Goal: Use online tool/utility: Utilize a website feature to perform a specific function

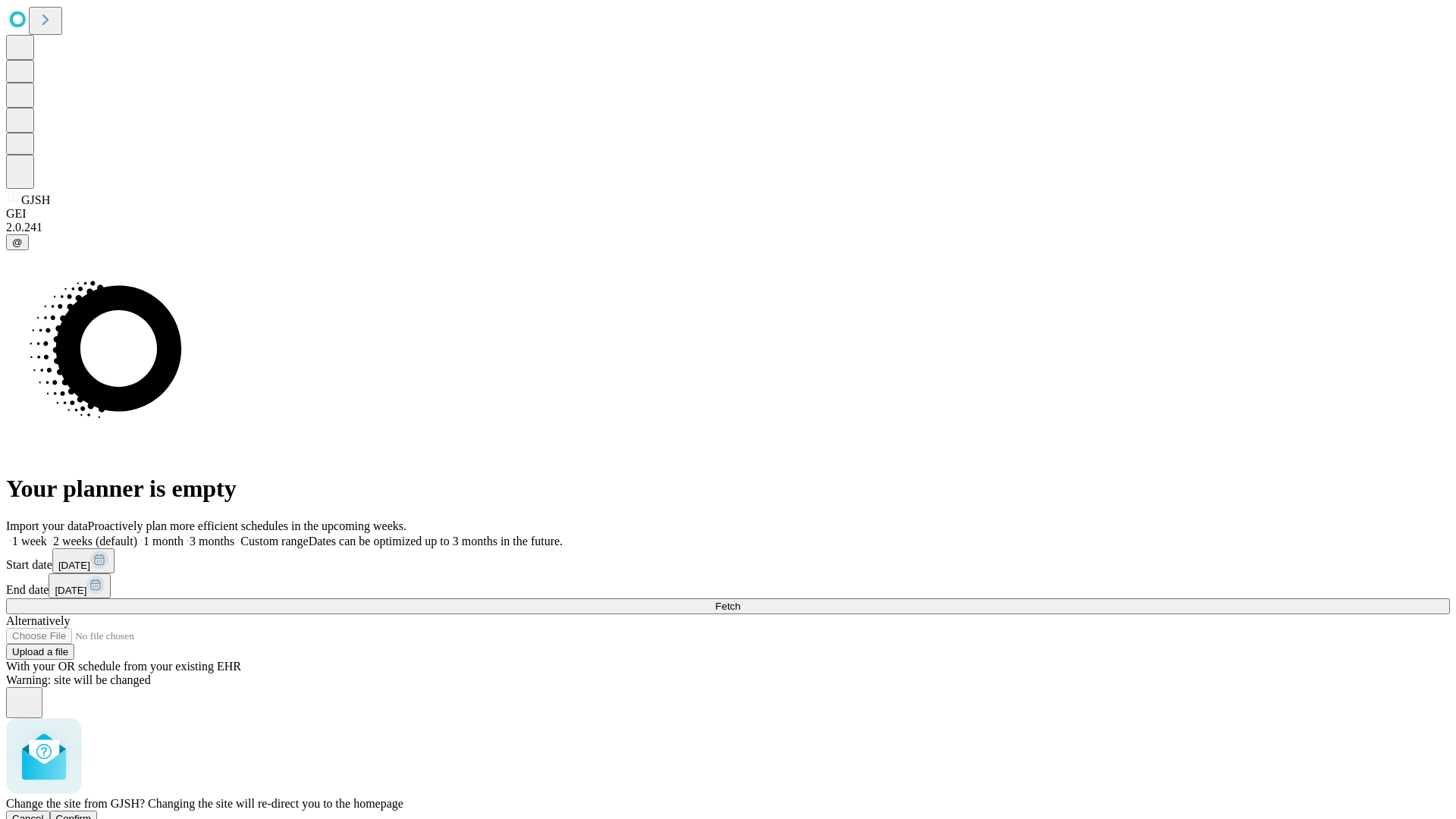
click at [91, 813] on span "Confirm" at bounding box center [73, 818] width 36 height 11
click at [184, 535] on label "1 month" at bounding box center [160, 541] width 46 height 13
click at [740, 601] on span "Fetch" at bounding box center [727, 606] width 25 height 11
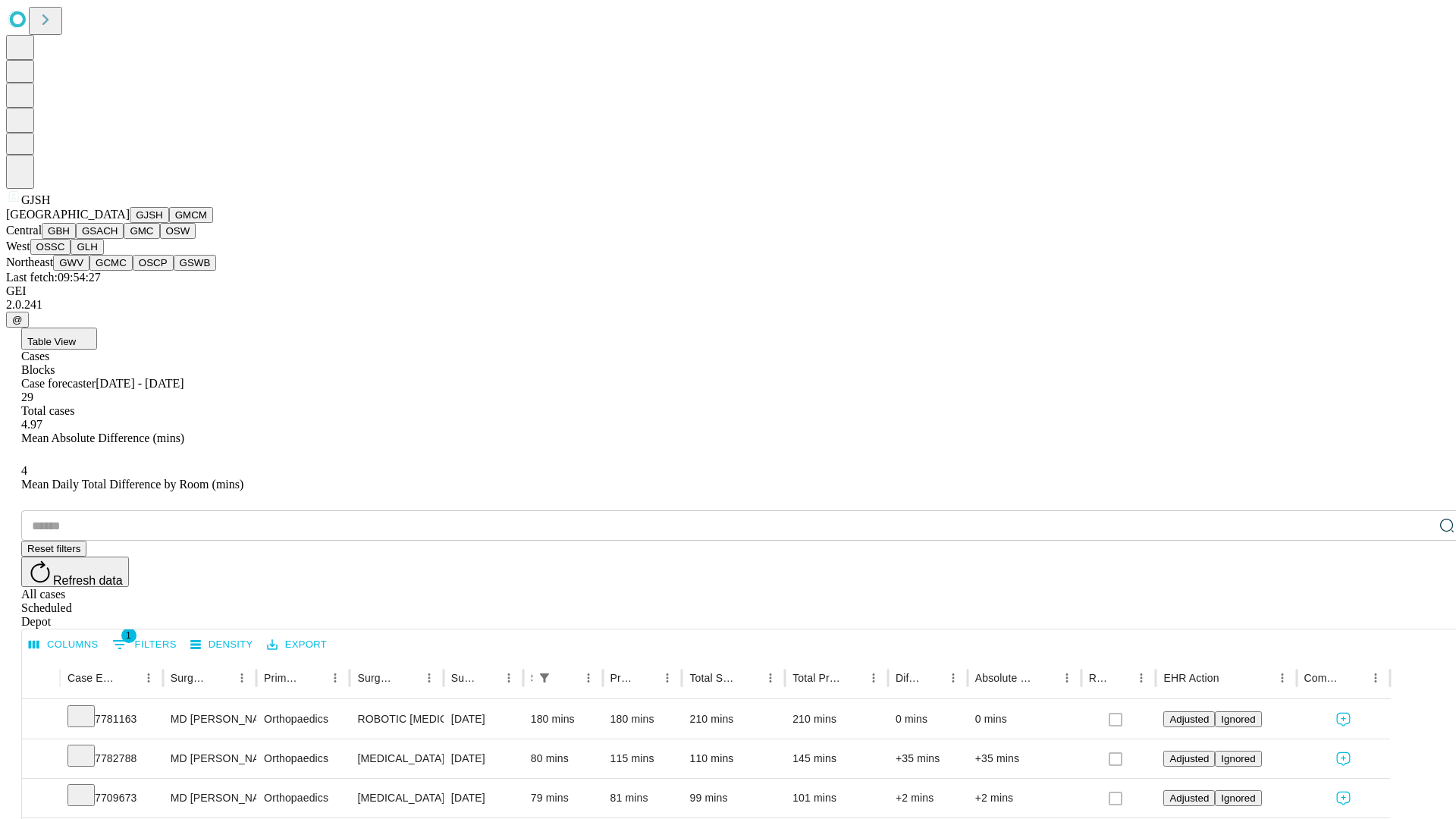
click at [169, 223] on button "GMCM" at bounding box center [191, 215] width 44 height 16
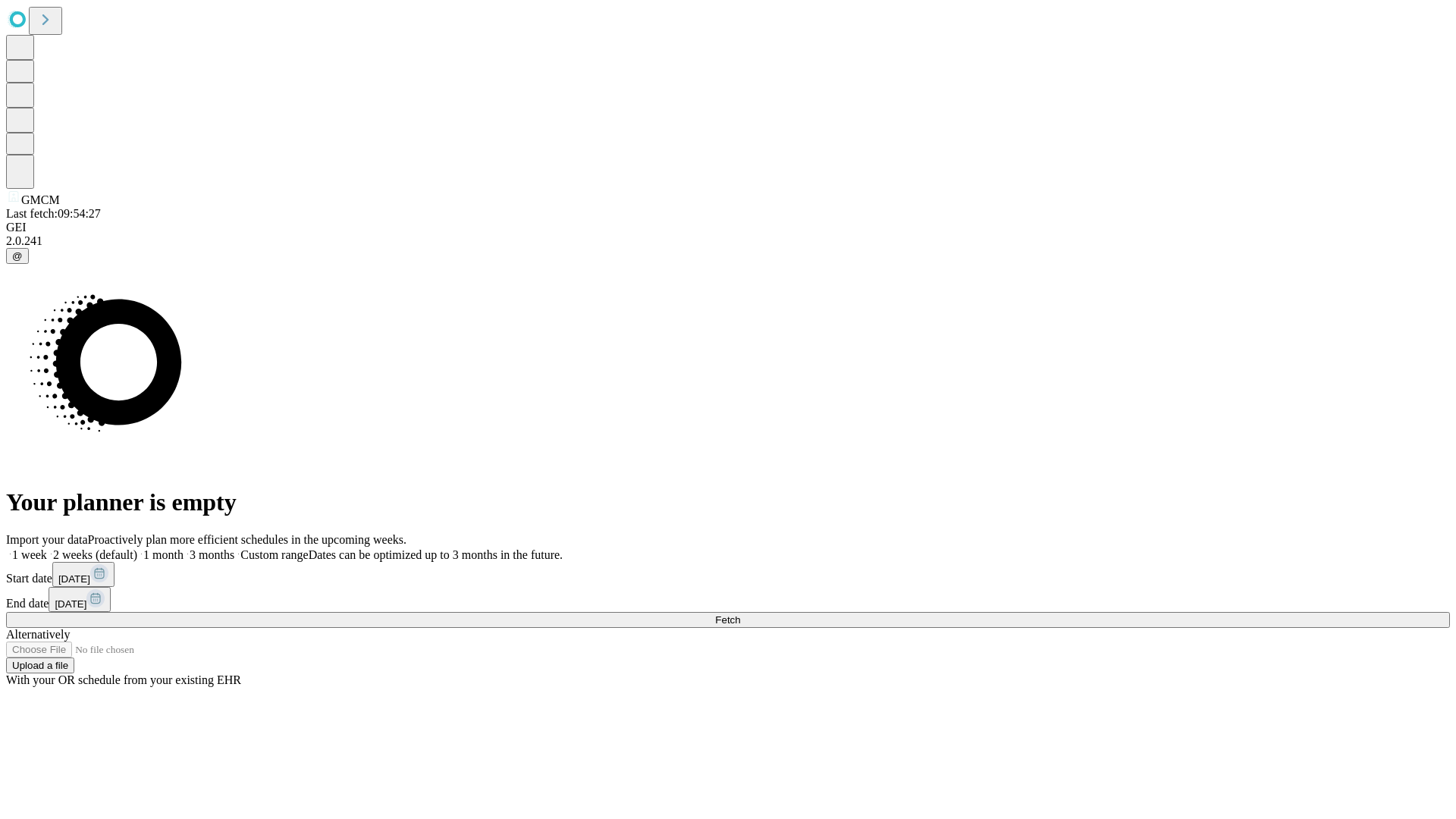
click at [740, 614] on span "Fetch" at bounding box center [727, 619] width 25 height 11
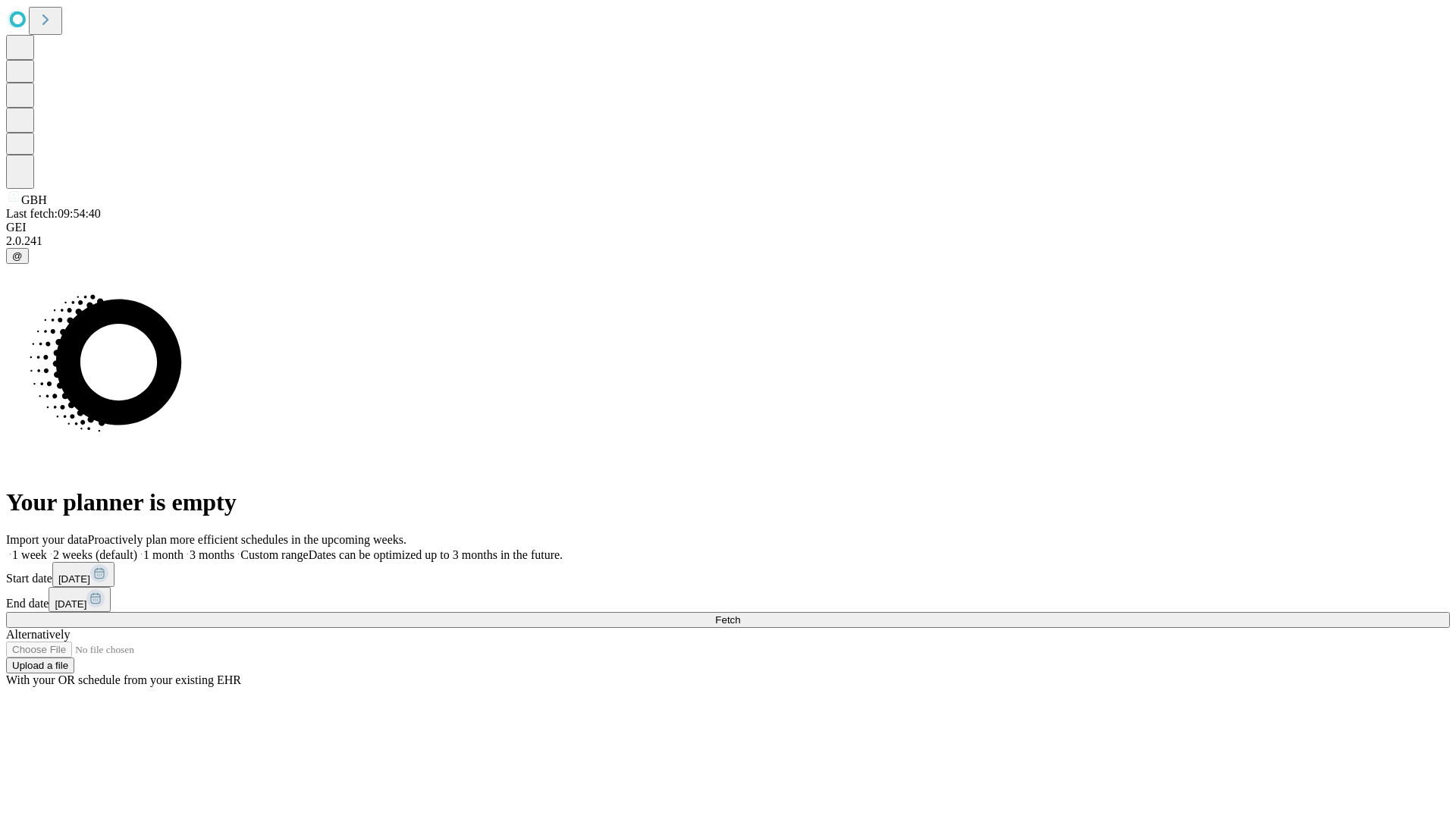
click at [184, 549] on label "1 month" at bounding box center [160, 555] width 46 height 13
click at [740, 614] on span "Fetch" at bounding box center [727, 619] width 25 height 11
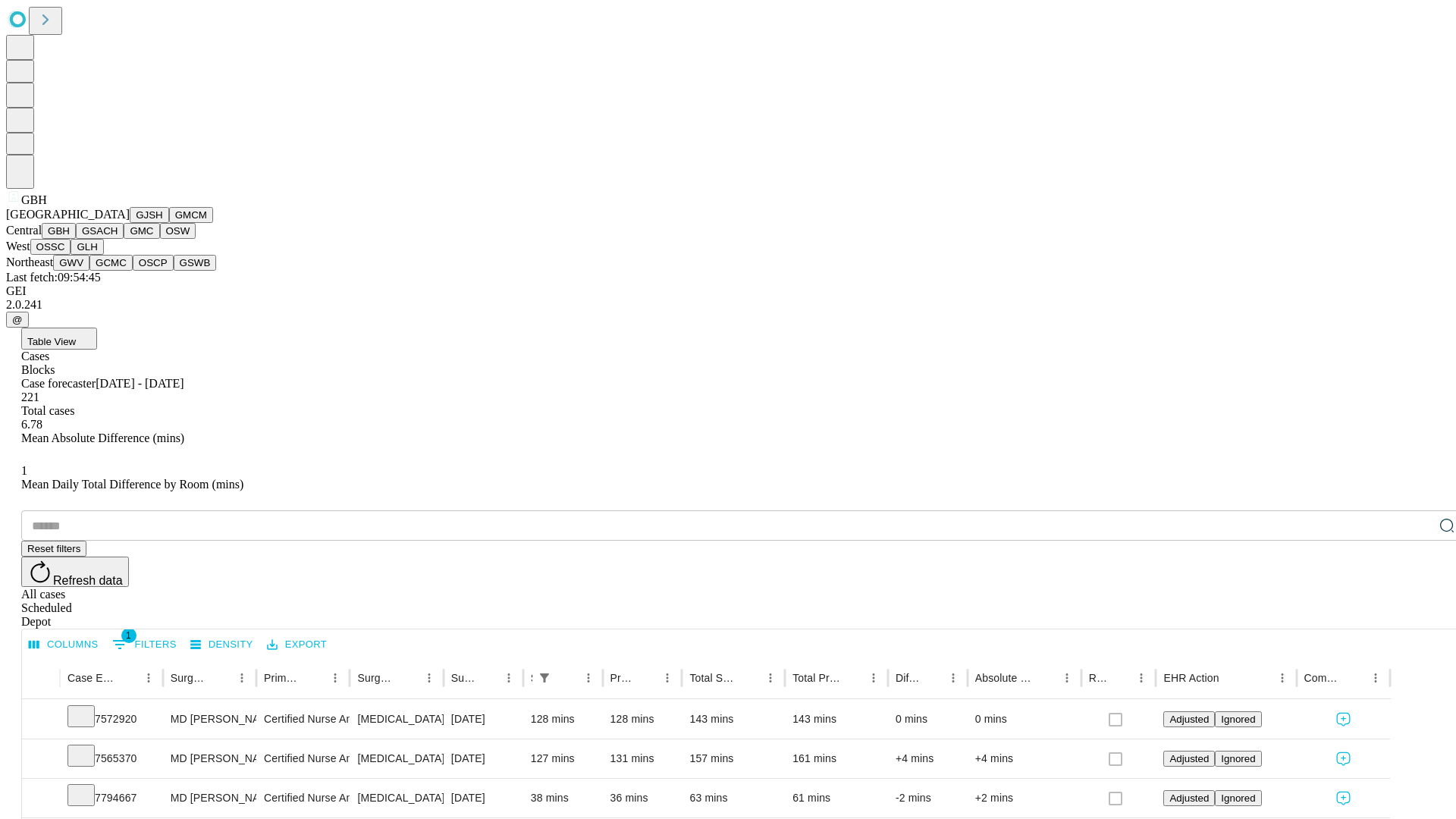
click at [118, 239] on button "GSACH" at bounding box center [99, 231] width 48 height 16
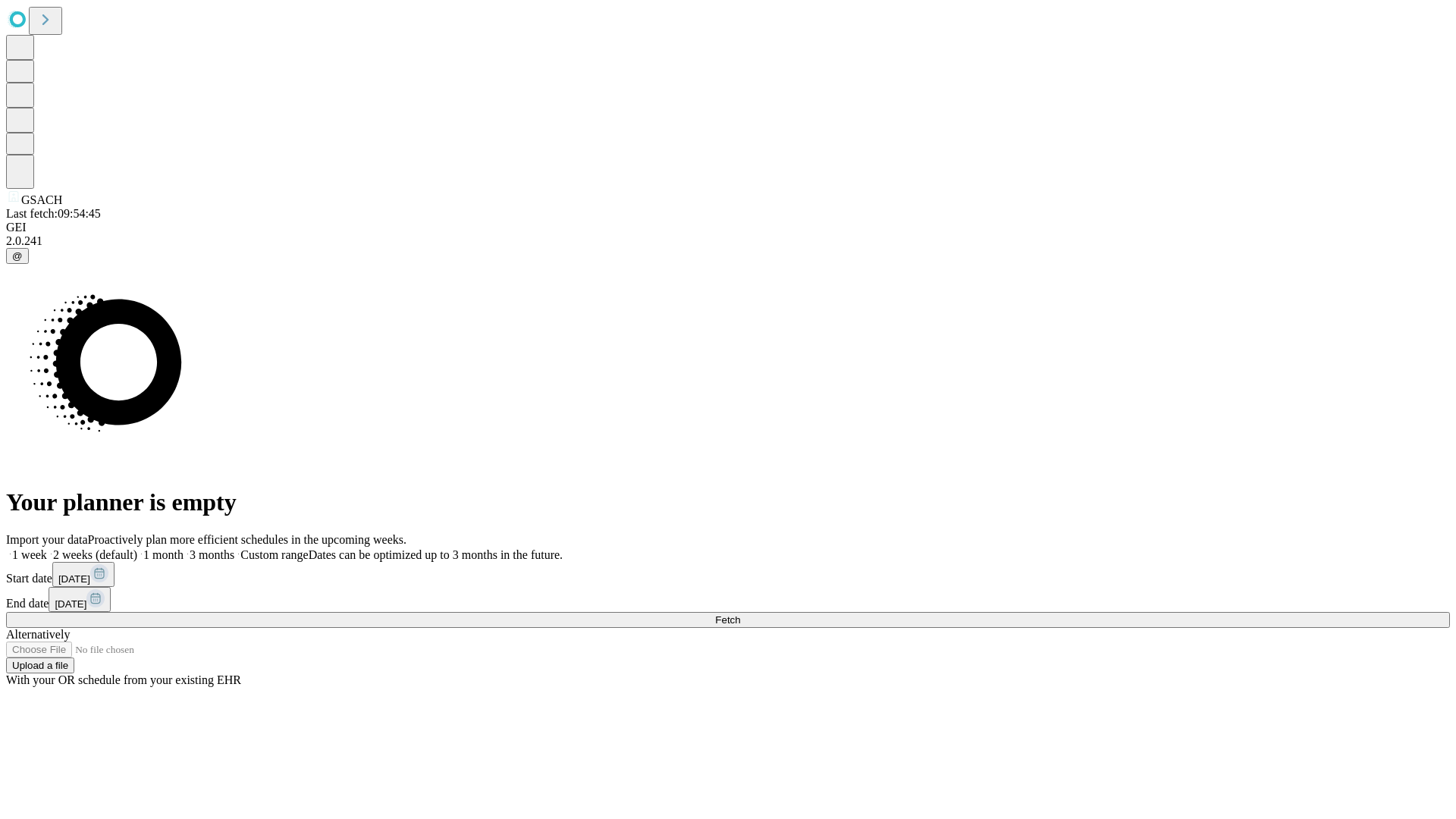
click at [184, 549] on label "1 month" at bounding box center [160, 555] width 46 height 13
click at [740, 614] on span "Fetch" at bounding box center [727, 619] width 25 height 11
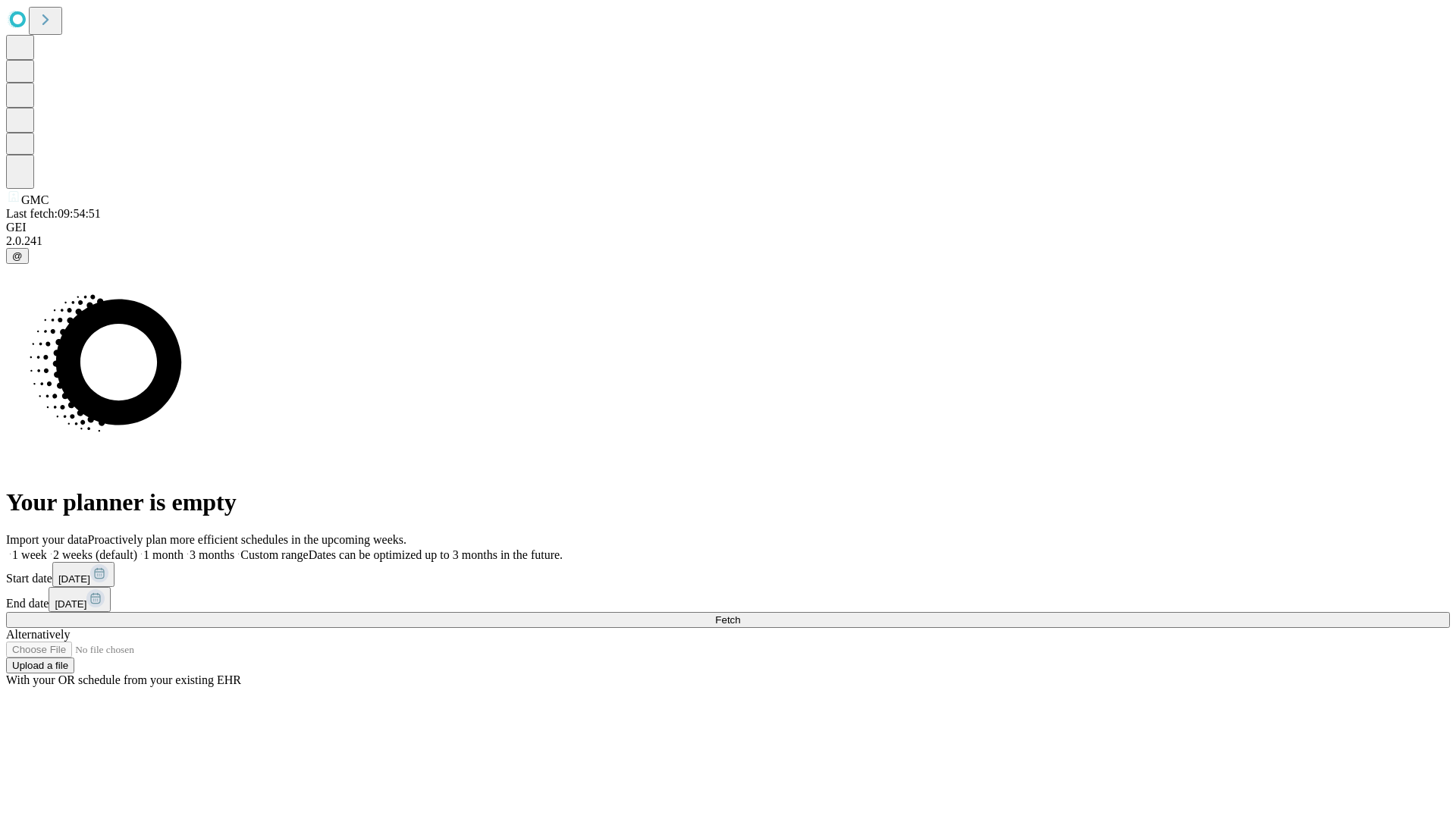
click at [184, 549] on label "1 month" at bounding box center [160, 555] width 46 height 13
click at [740, 614] on span "Fetch" at bounding box center [727, 619] width 25 height 11
click at [184, 549] on label "1 month" at bounding box center [160, 555] width 46 height 13
click at [740, 614] on span "Fetch" at bounding box center [727, 619] width 25 height 11
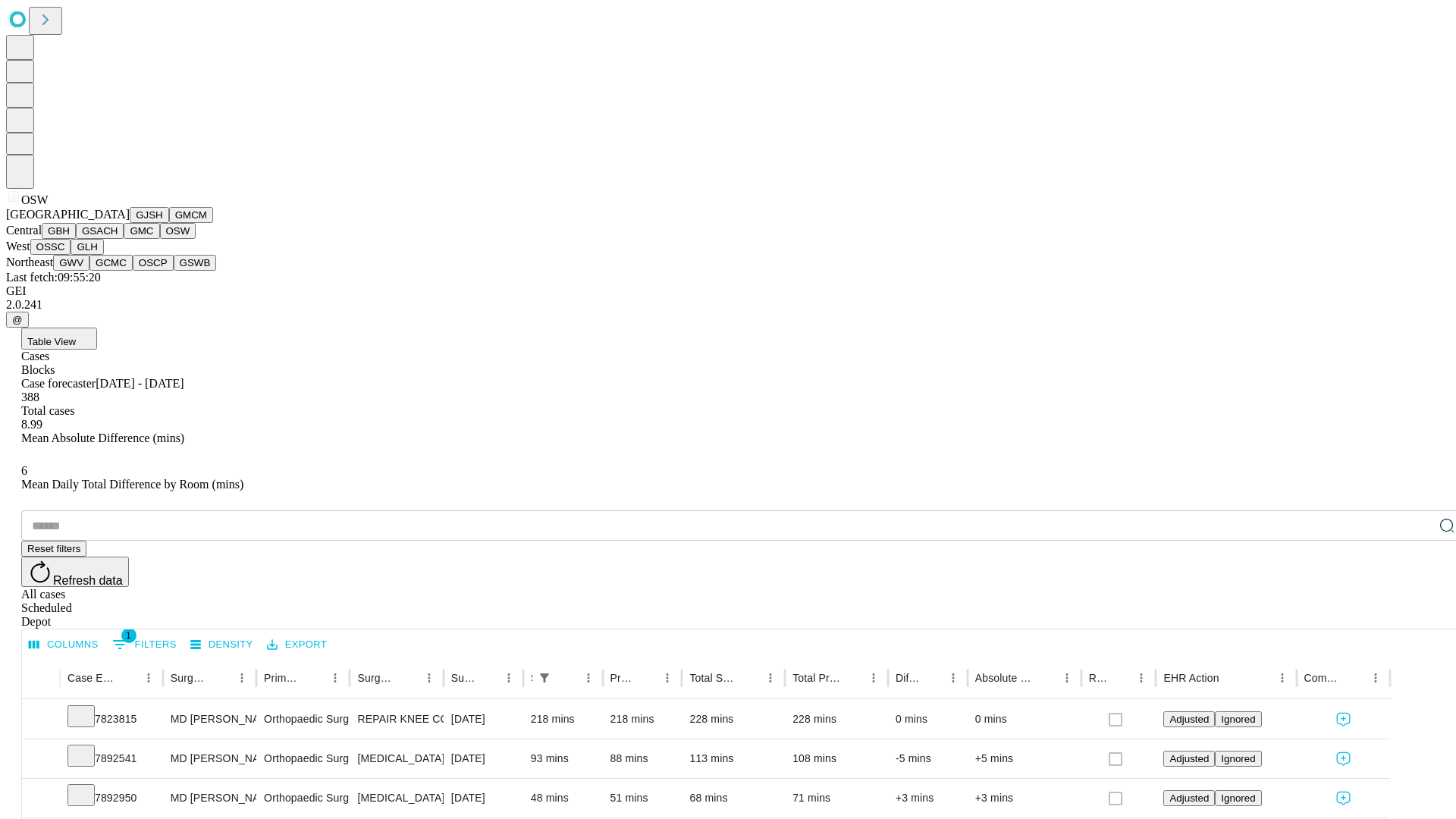
click at [71, 255] on button "OSSC" at bounding box center [51, 247] width 41 height 16
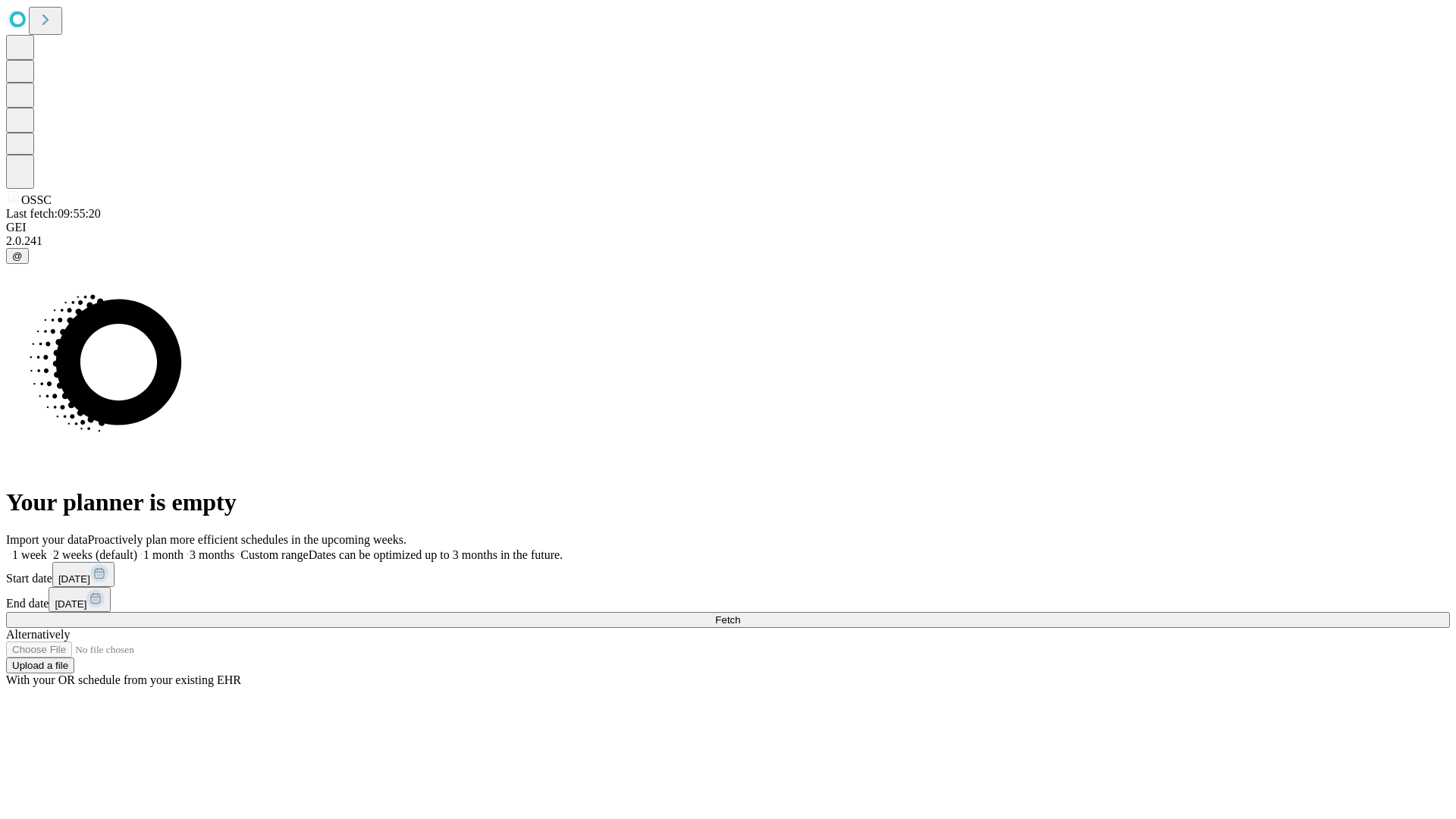
click at [184, 549] on label "1 month" at bounding box center [160, 555] width 46 height 13
click at [740, 614] on span "Fetch" at bounding box center [727, 619] width 25 height 11
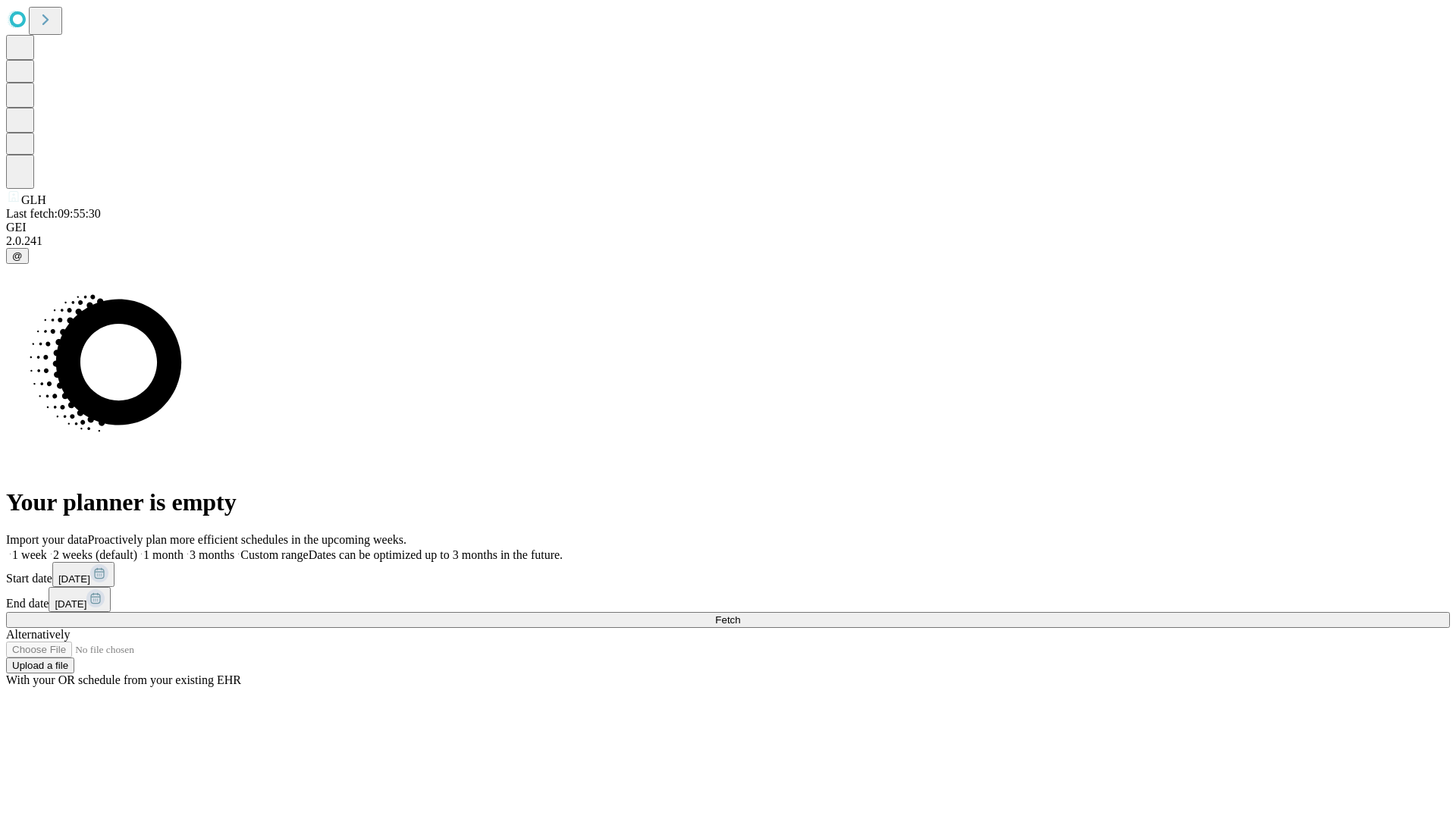
click at [184, 549] on label "1 month" at bounding box center [160, 555] width 46 height 13
click at [740, 614] on span "Fetch" at bounding box center [727, 619] width 25 height 11
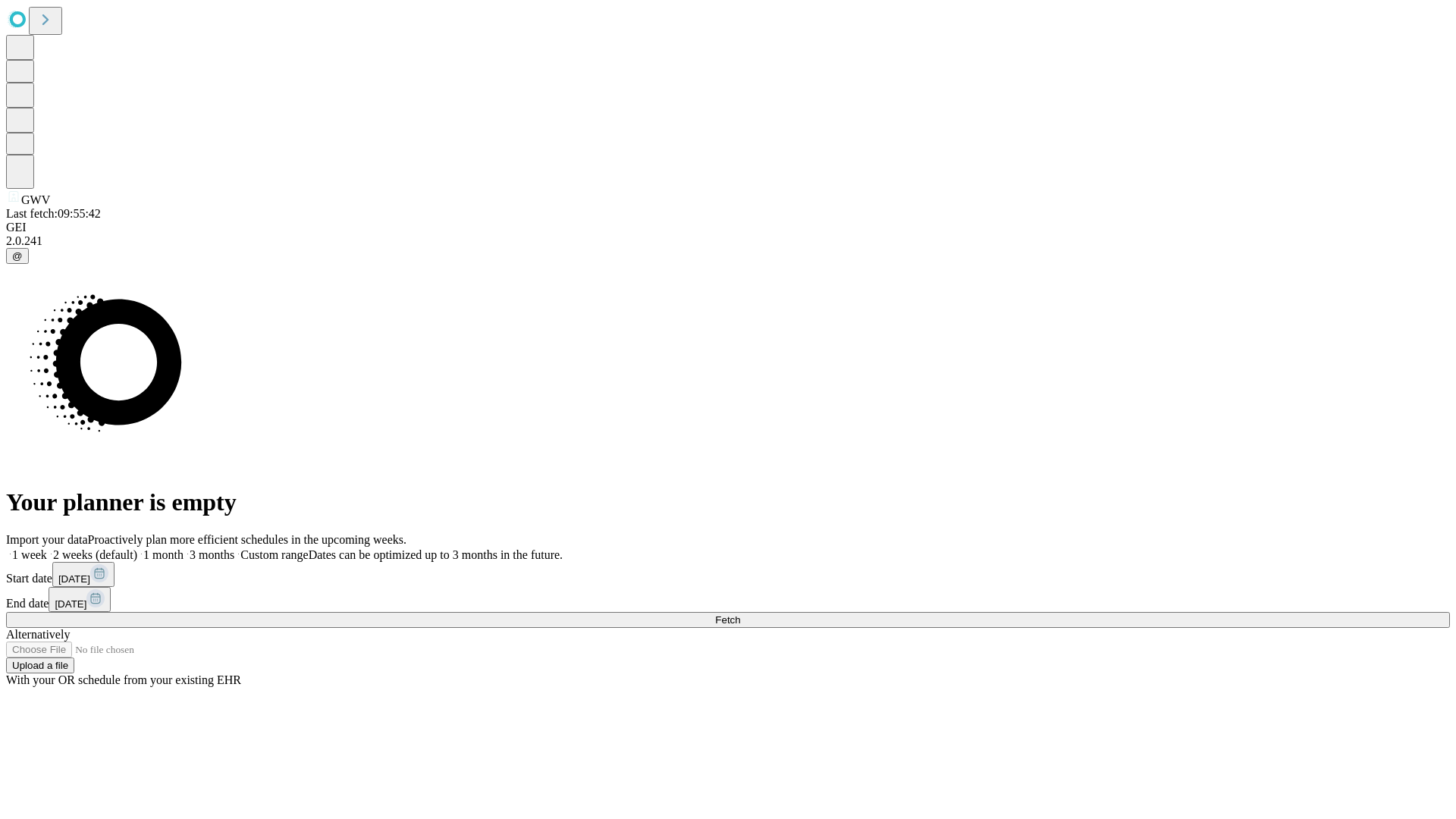
click at [184, 549] on label "1 month" at bounding box center [160, 555] width 46 height 13
click at [740, 614] on span "Fetch" at bounding box center [727, 619] width 25 height 11
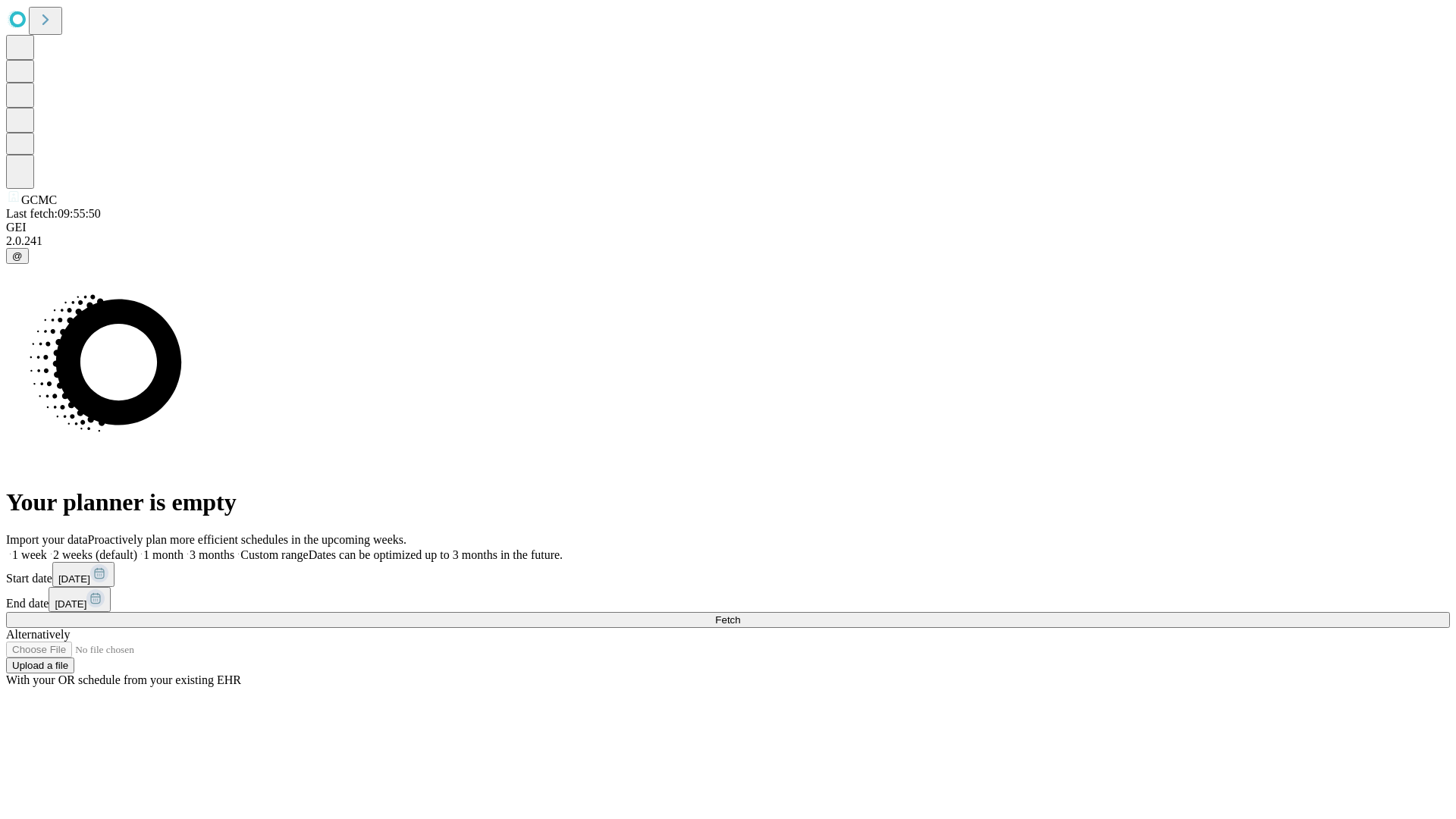
click at [184, 549] on label "1 month" at bounding box center [160, 555] width 46 height 13
click at [740, 614] on span "Fetch" at bounding box center [727, 619] width 25 height 11
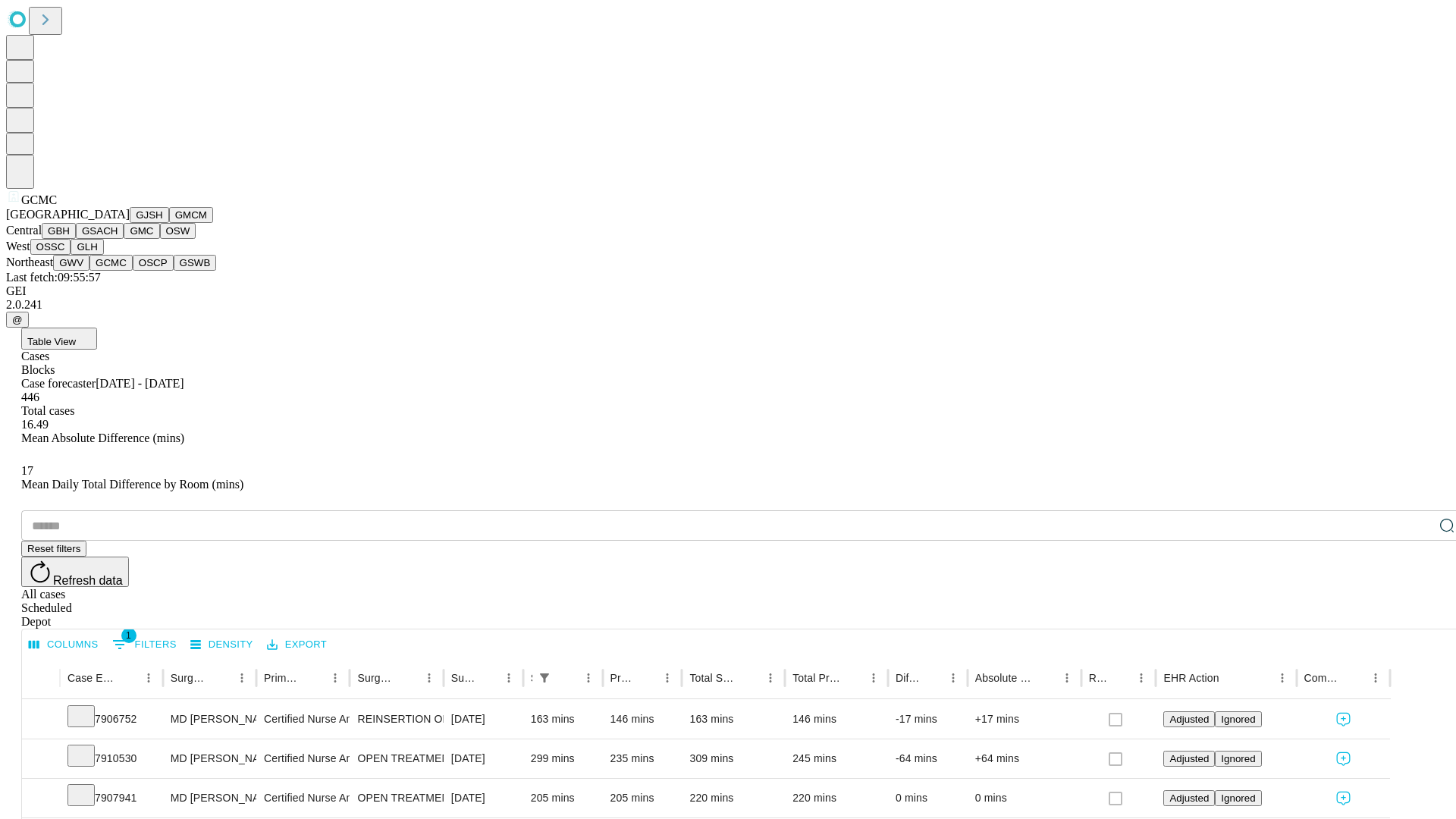
click at [132, 271] on button "OSCP" at bounding box center [152, 263] width 41 height 16
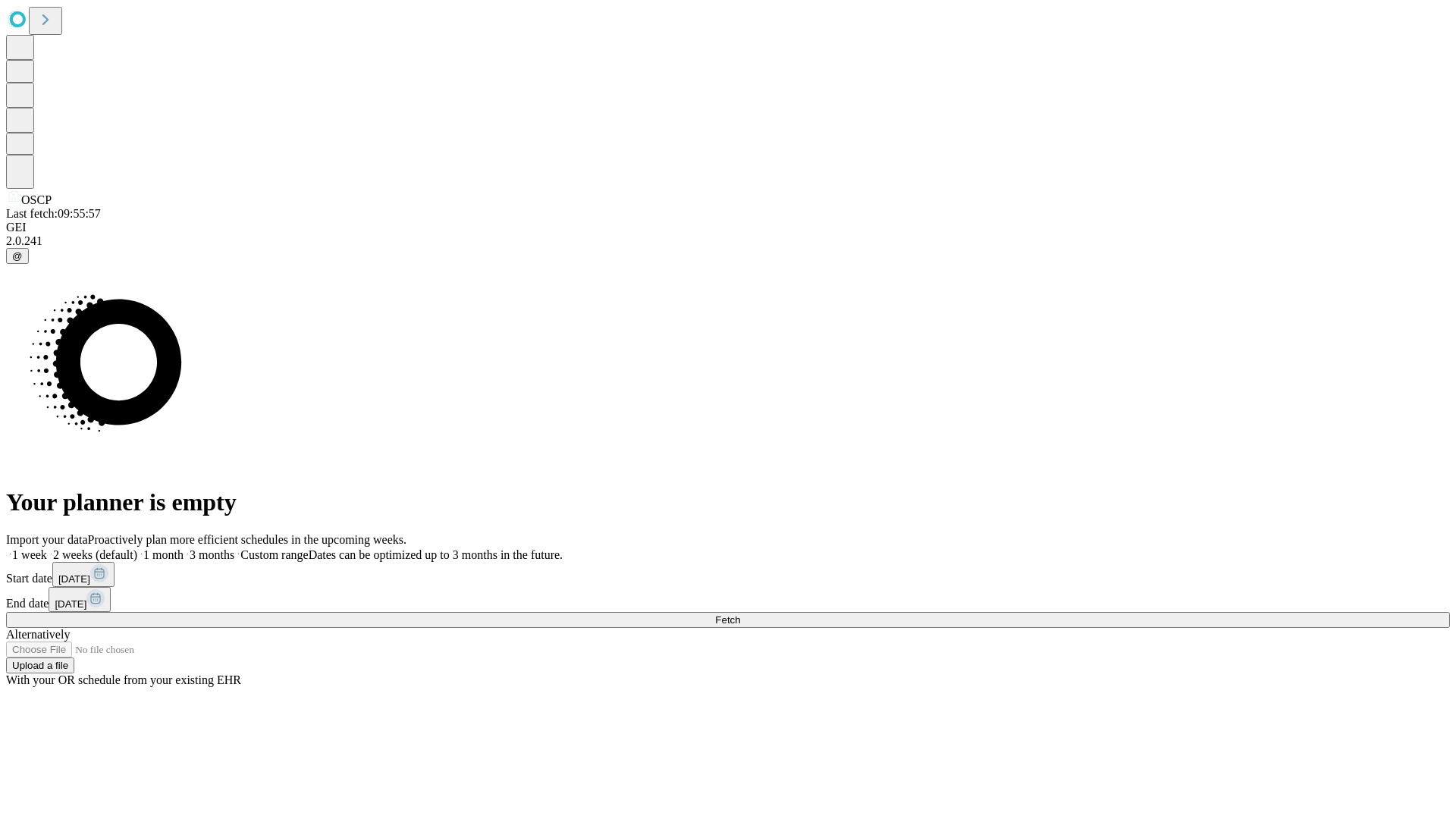
click at [184, 549] on label "1 month" at bounding box center [160, 555] width 46 height 13
click at [740, 614] on span "Fetch" at bounding box center [727, 619] width 25 height 11
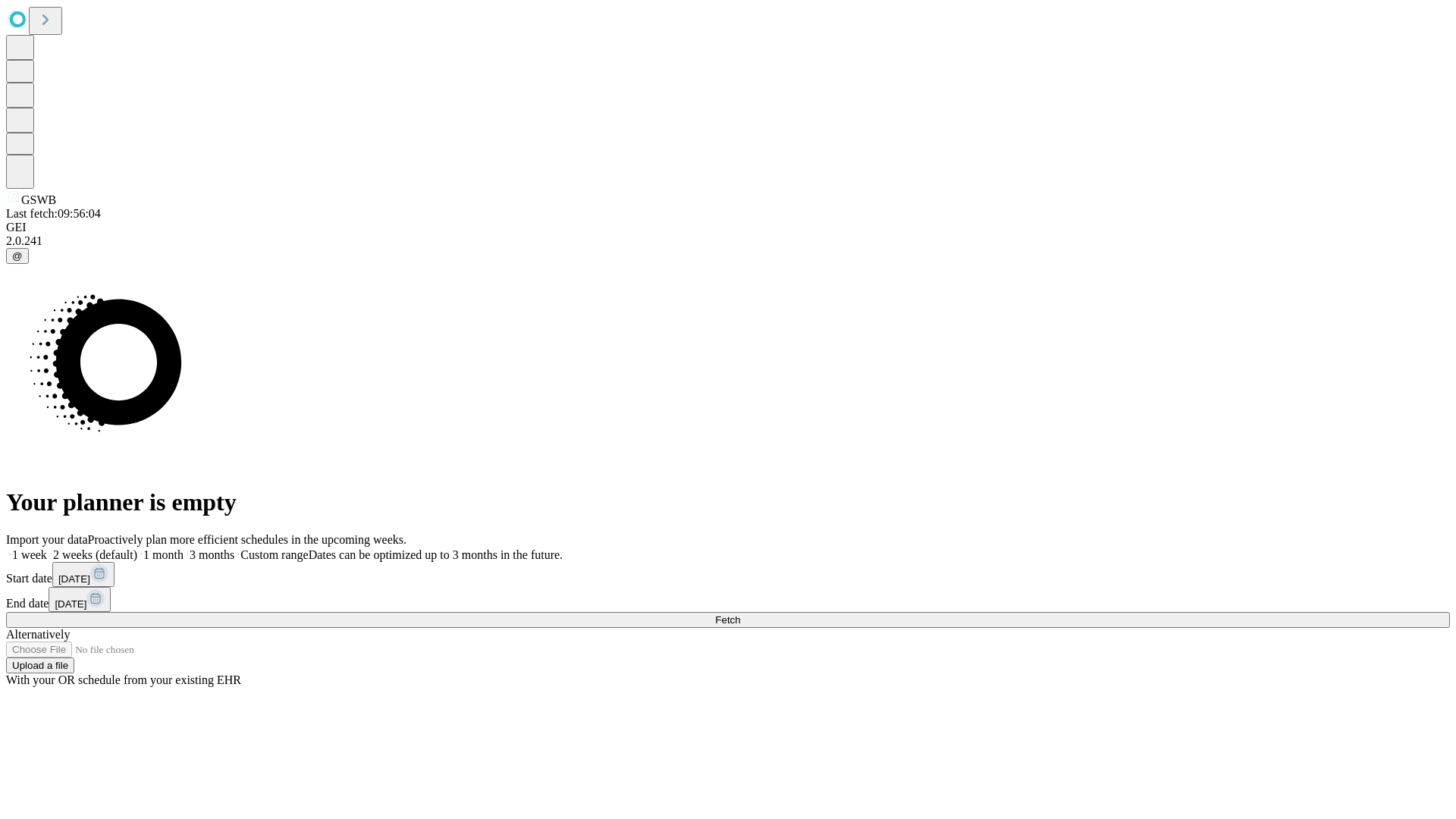
click at [740, 614] on span "Fetch" at bounding box center [727, 619] width 25 height 11
